Goal: Task Accomplishment & Management: Complete application form

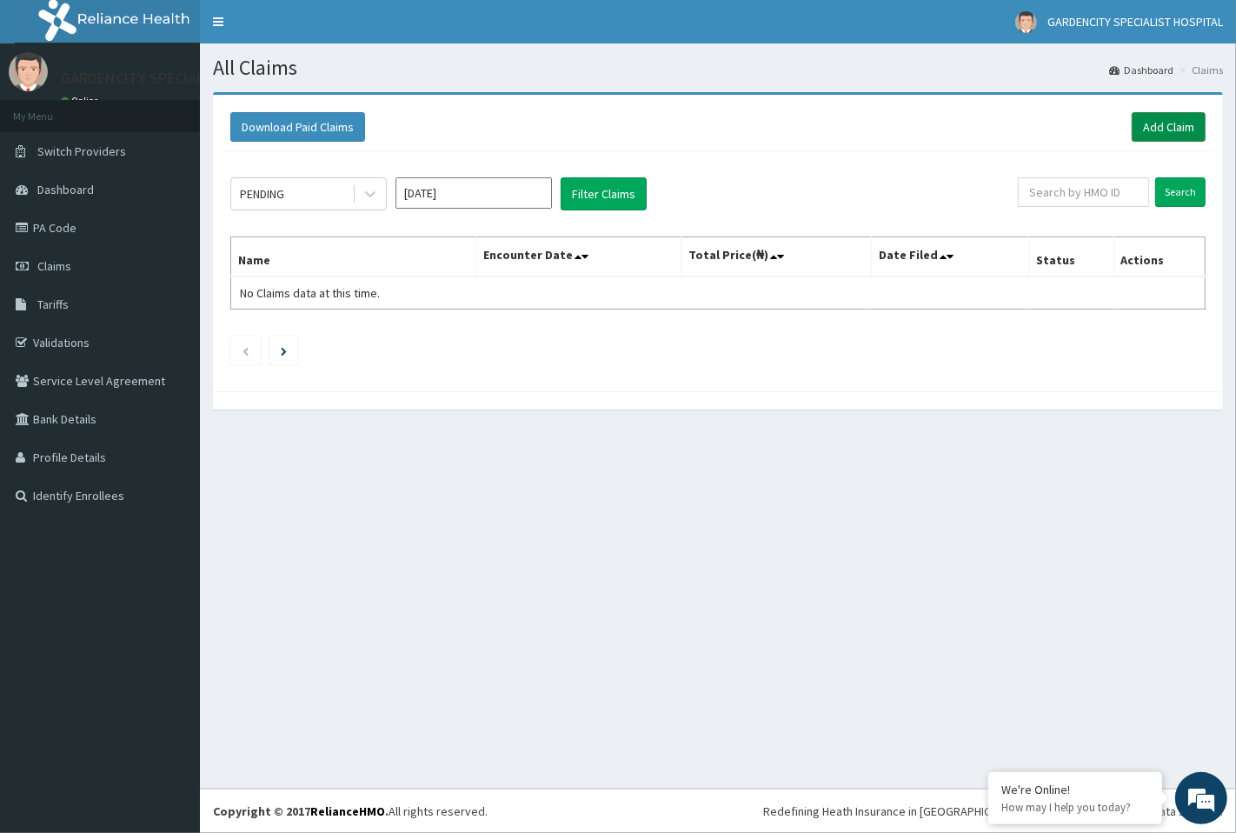
click at [1149, 123] on link "Add Claim" at bounding box center [1169, 127] width 74 height 30
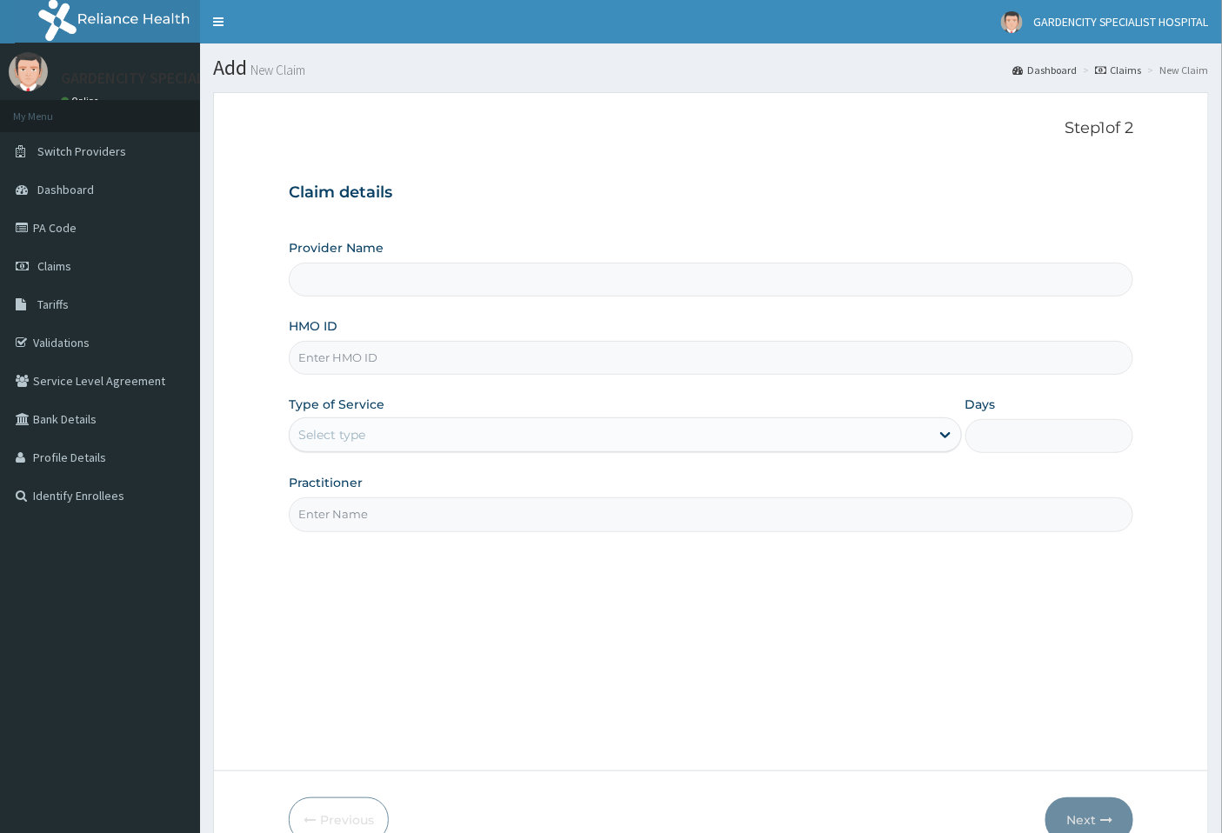
click at [394, 290] on input "Provider Name" at bounding box center [711, 280] width 845 height 34
click at [383, 363] on input "HMO ID" at bounding box center [711, 358] width 845 height 34
type input "GARDENCITY SPECIALIST HOSPITAL"
type input "RSJ/10245/B"
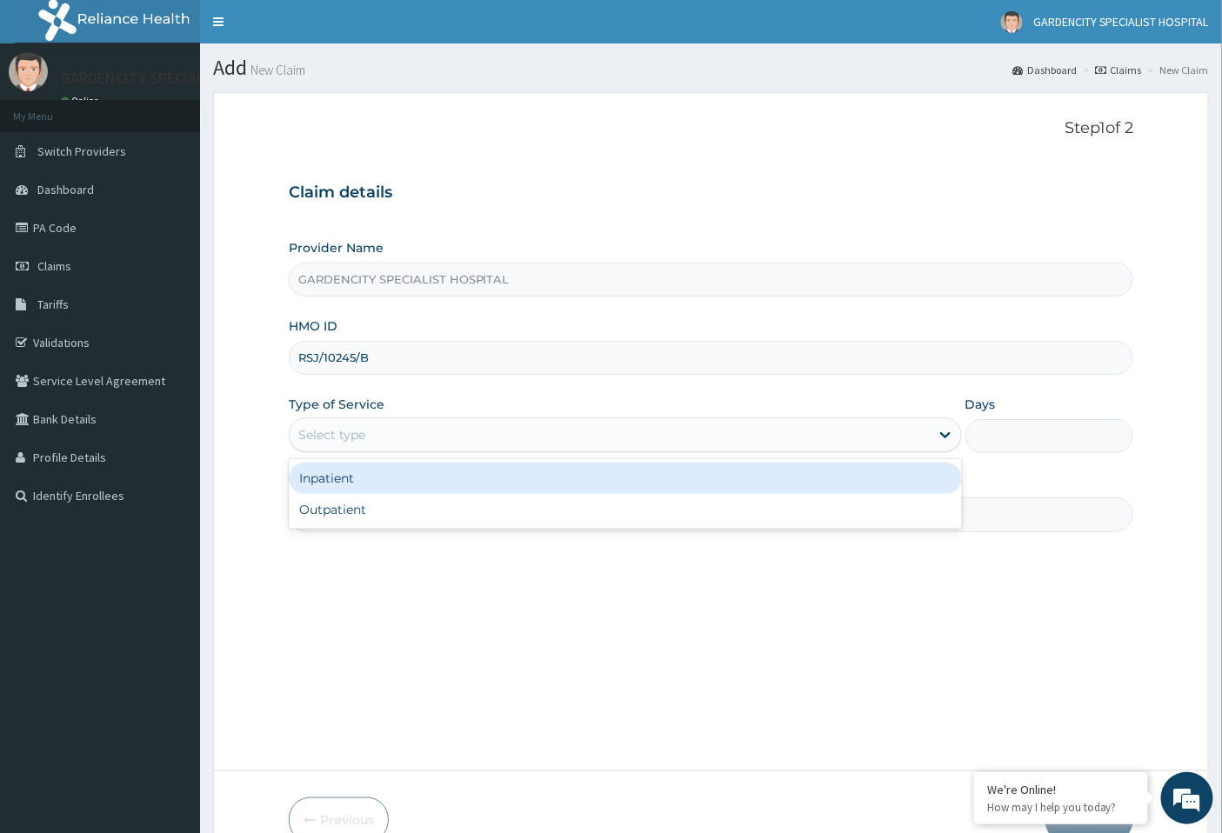
click at [406, 446] on div "Select type" at bounding box center [610, 435] width 640 height 28
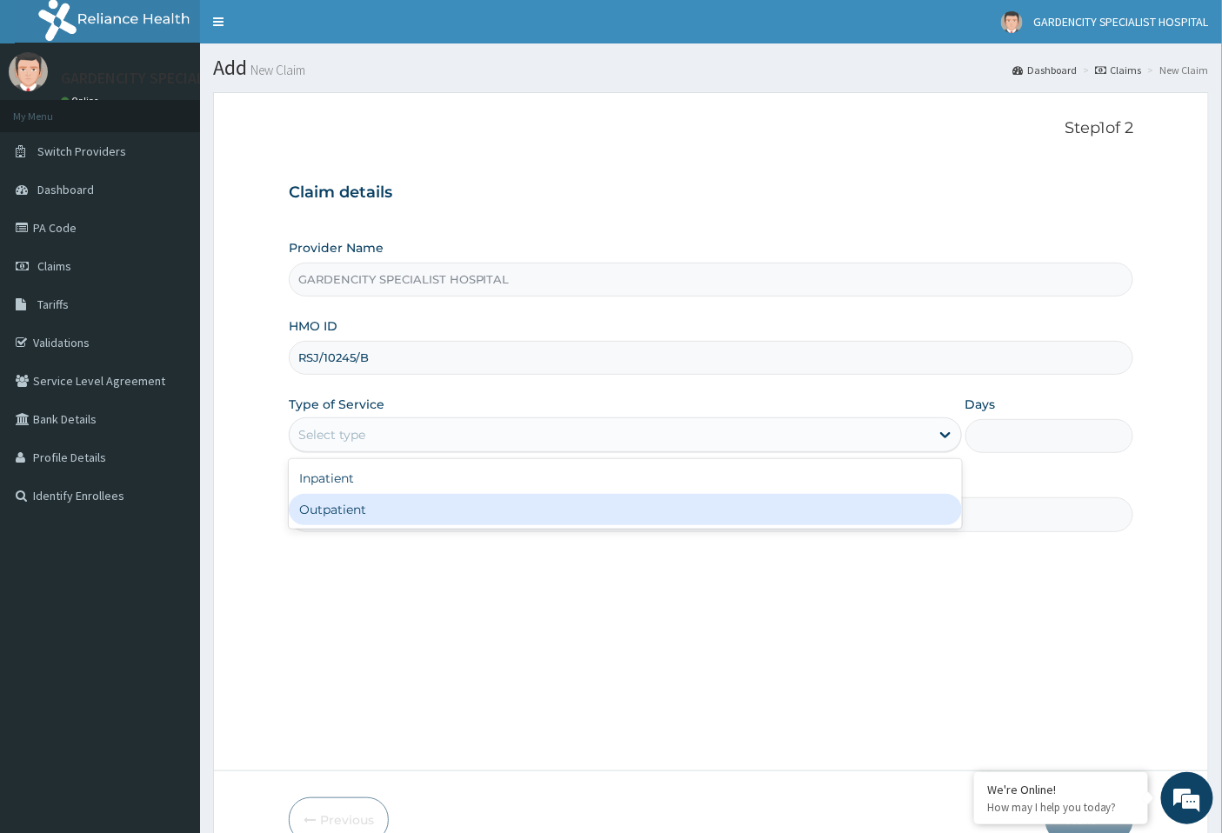
click at [404, 504] on div "Outpatient" at bounding box center [625, 509] width 673 height 31
type input "1"
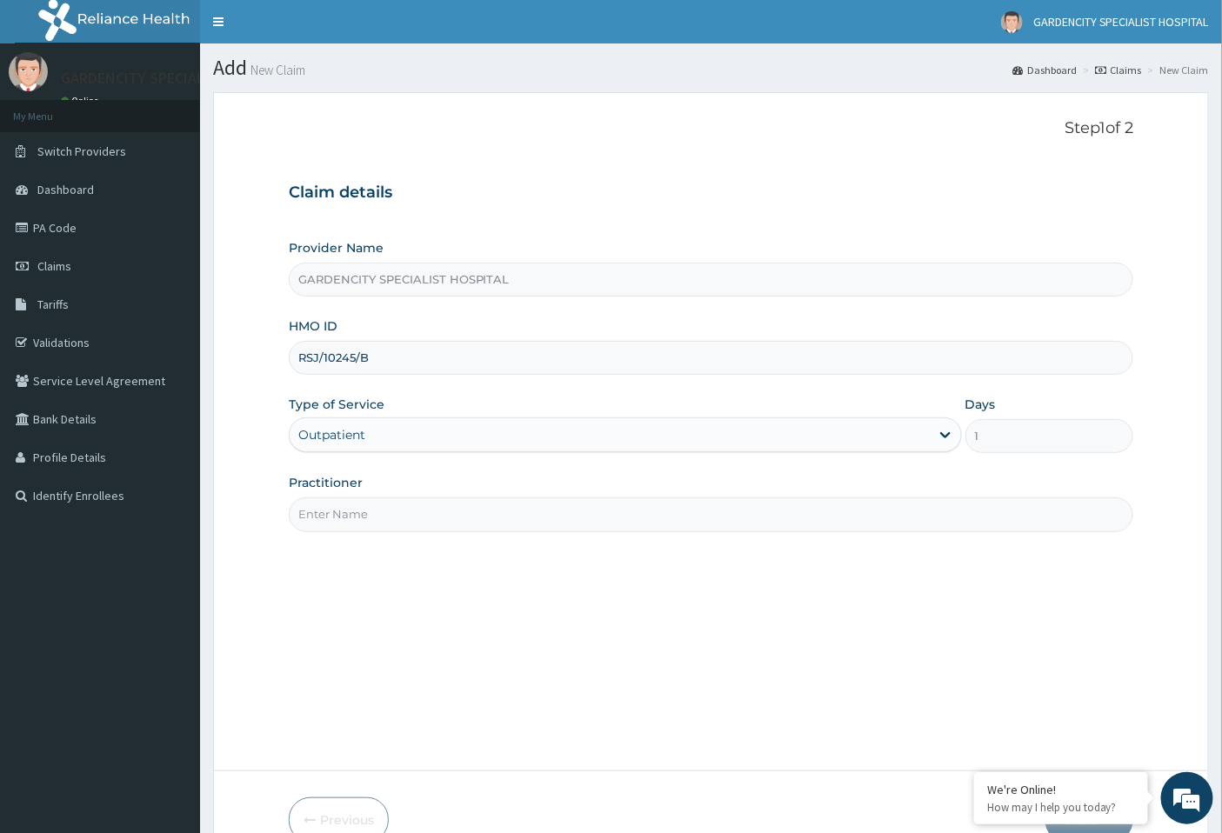
click at [406, 508] on input "Practitioner" at bounding box center [711, 514] width 845 height 34
type input "[PERSON_NAME]"
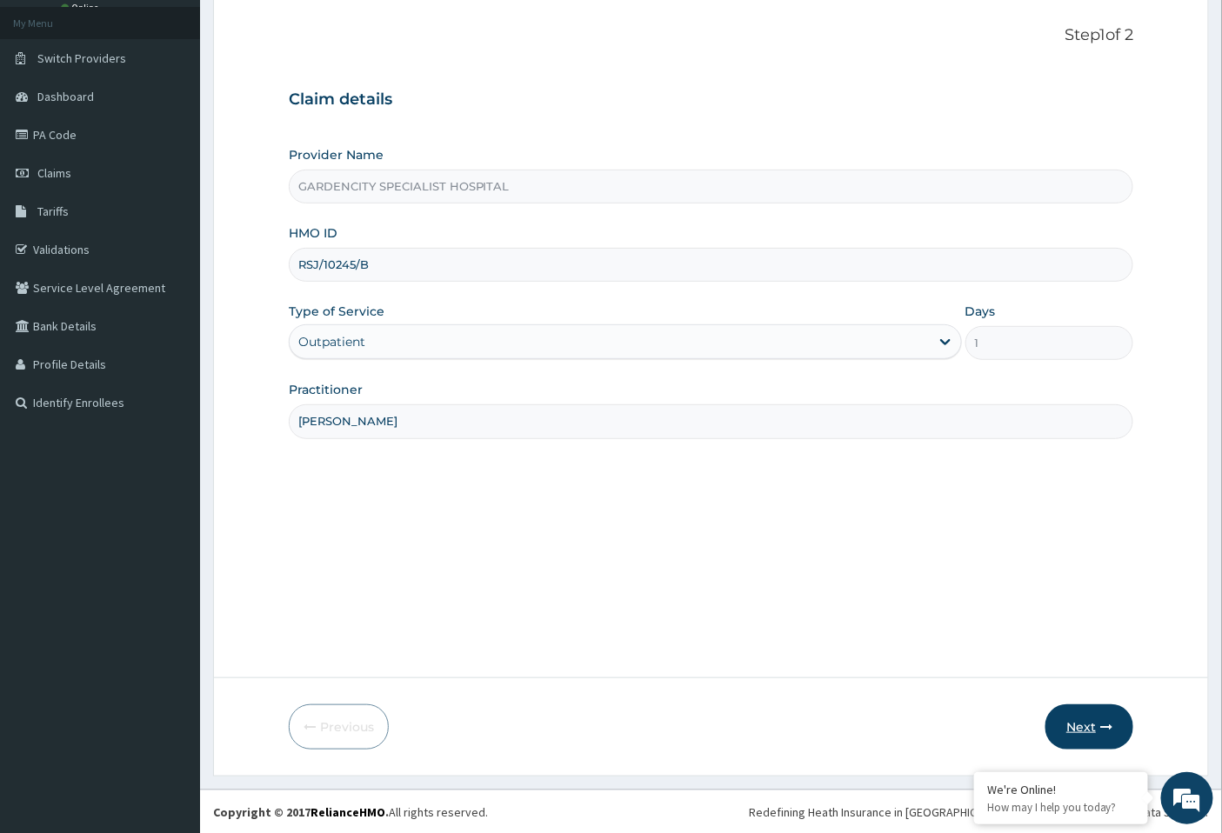
click at [1084, 723] on button "Next" at bounding box center [1089, 726] width 88 height 45
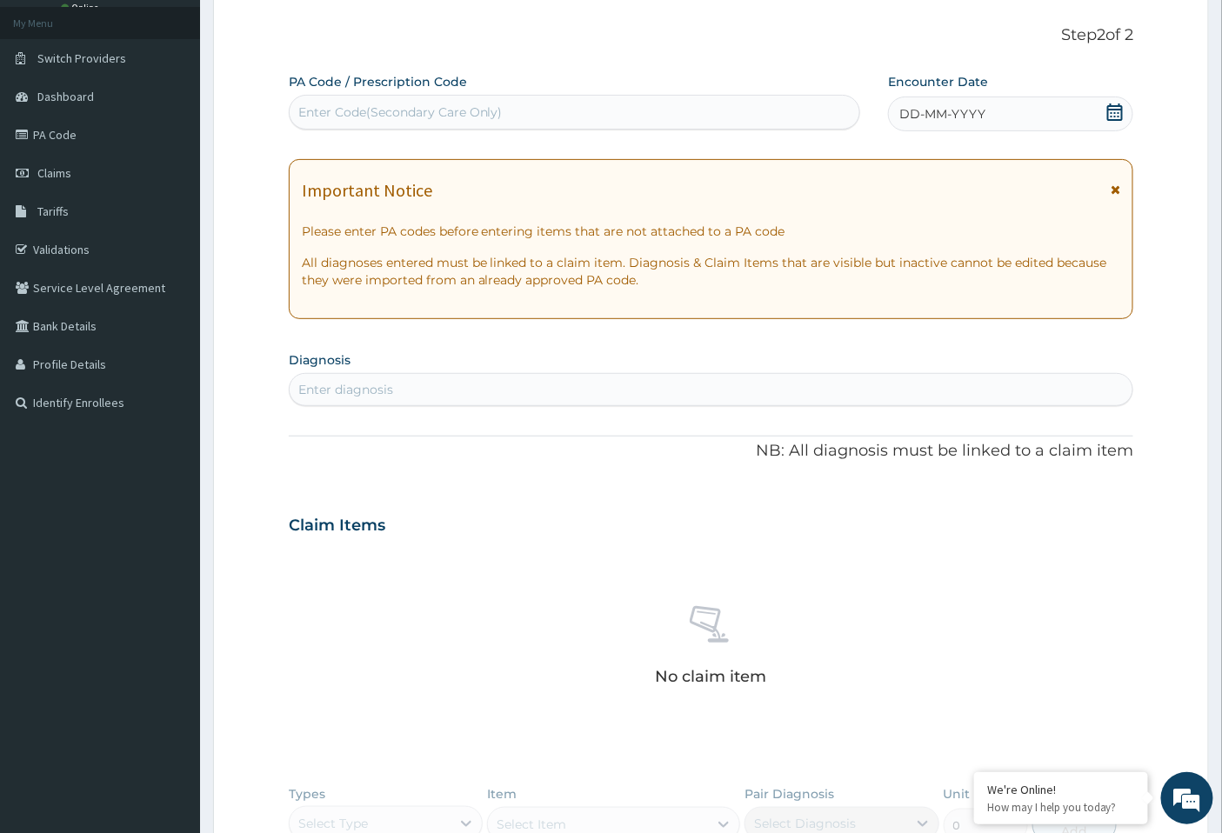
click at [351, 109] on div "Enter Code(Secondary Care Only)" at bounding box center [400, 111] width 204 height 17
paste input "PA/E0E1AF"
type input "PA/E0E1AF"
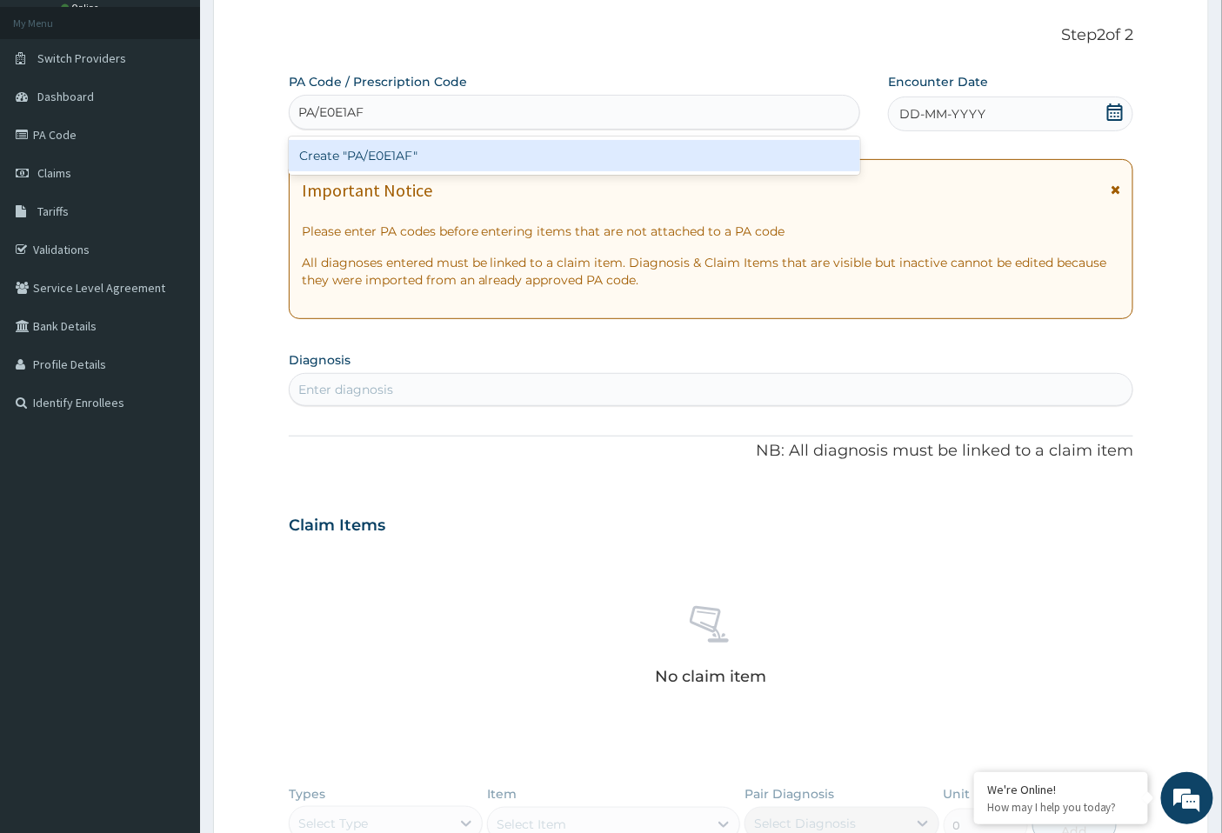
click at [376, 152] on div "Create "PA/E0E1AF"" at bounding box center [575, 155] width 572 height 31
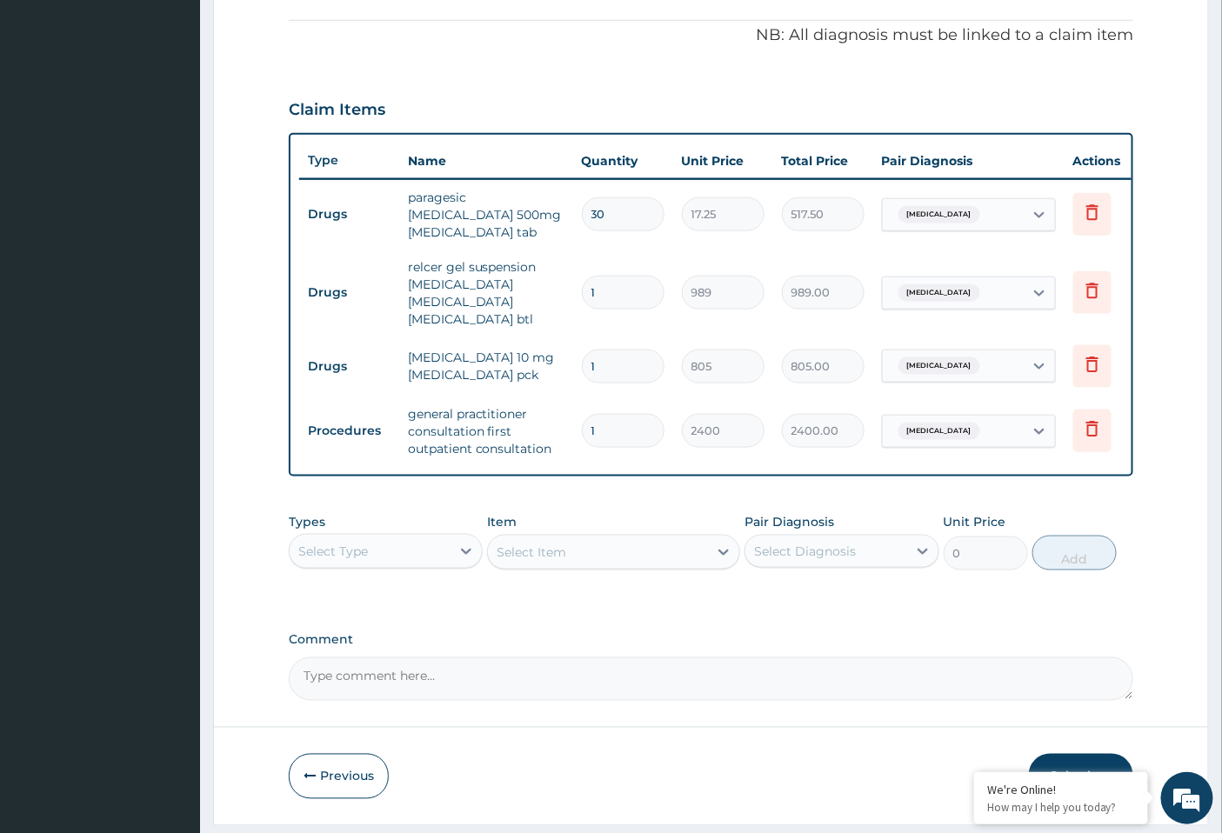
scroll to position [576, 0]
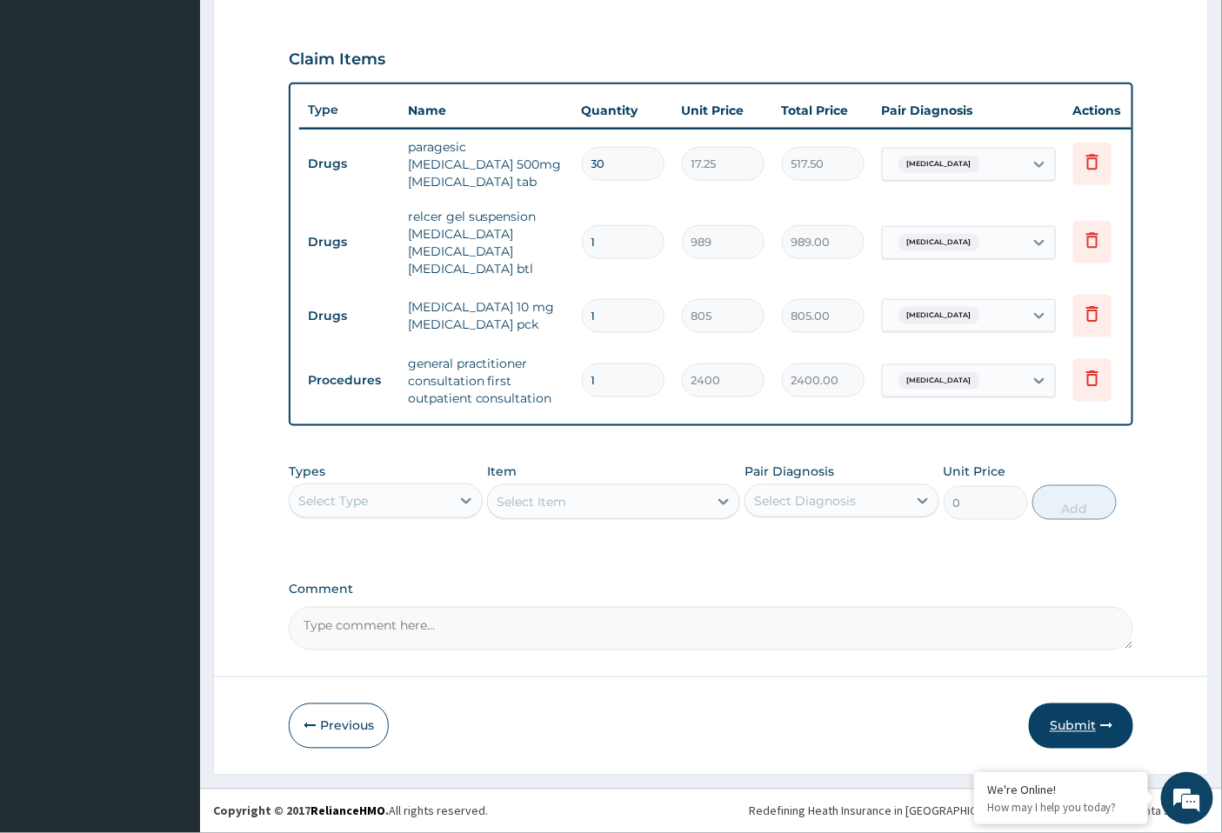
click at [1093, 719] on button "Submit" at bounding box center [1081, 725] width 104 height 45
